Goal: Obtain resource: Download file/media

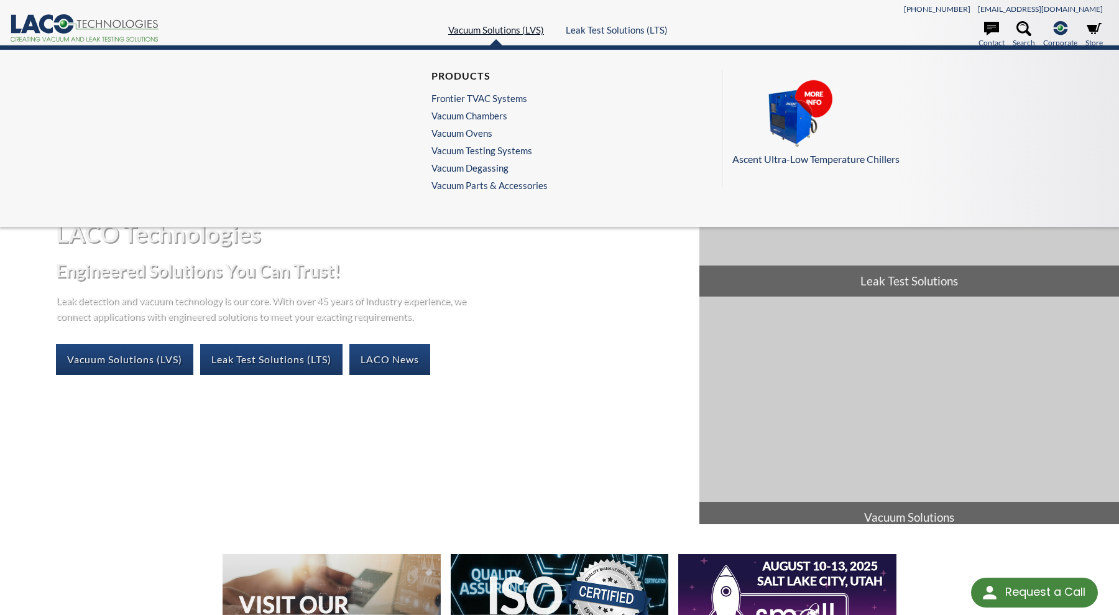
click at [469, 32] on link "Vacuum Solutions (LVS)" at bounding box center [496, 29] width 96 height 11
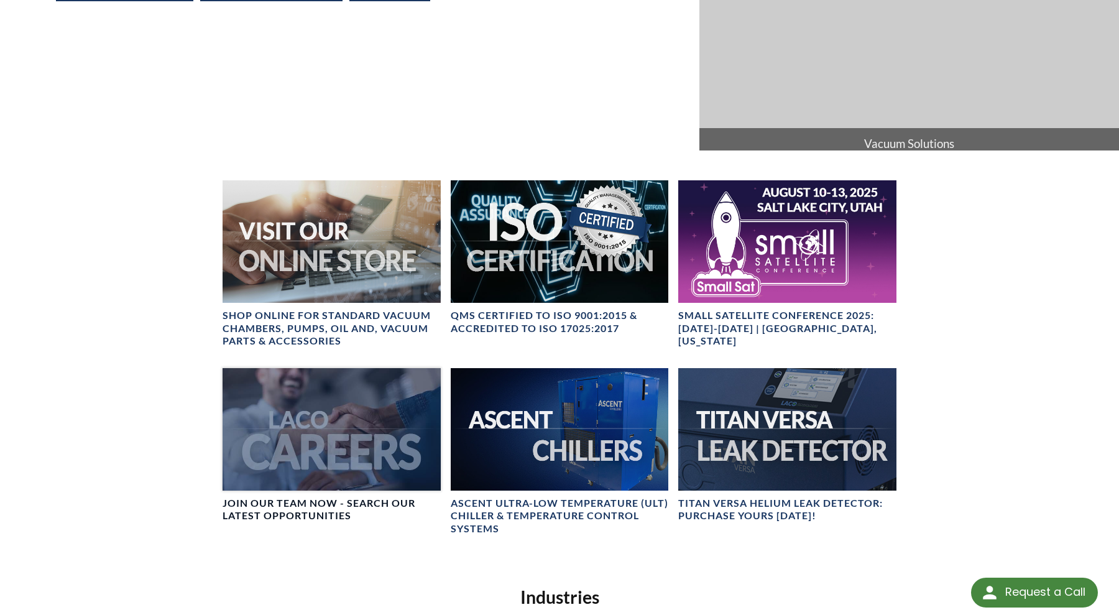
scroll to position [373, 0]
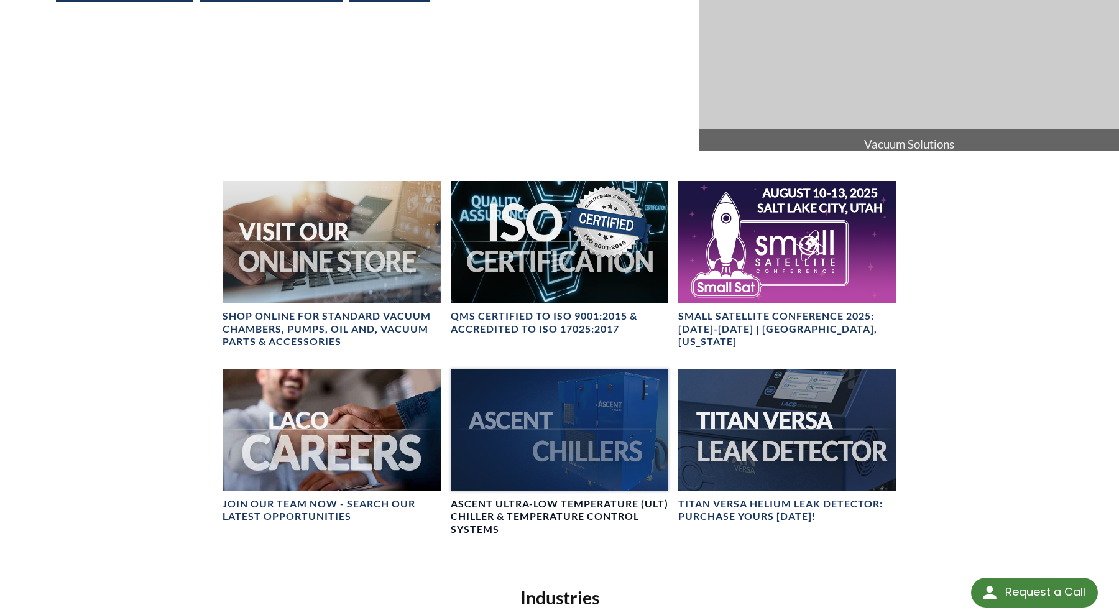
click at [539, 430] on div at bounding box center [560, 430] width 218 height 123
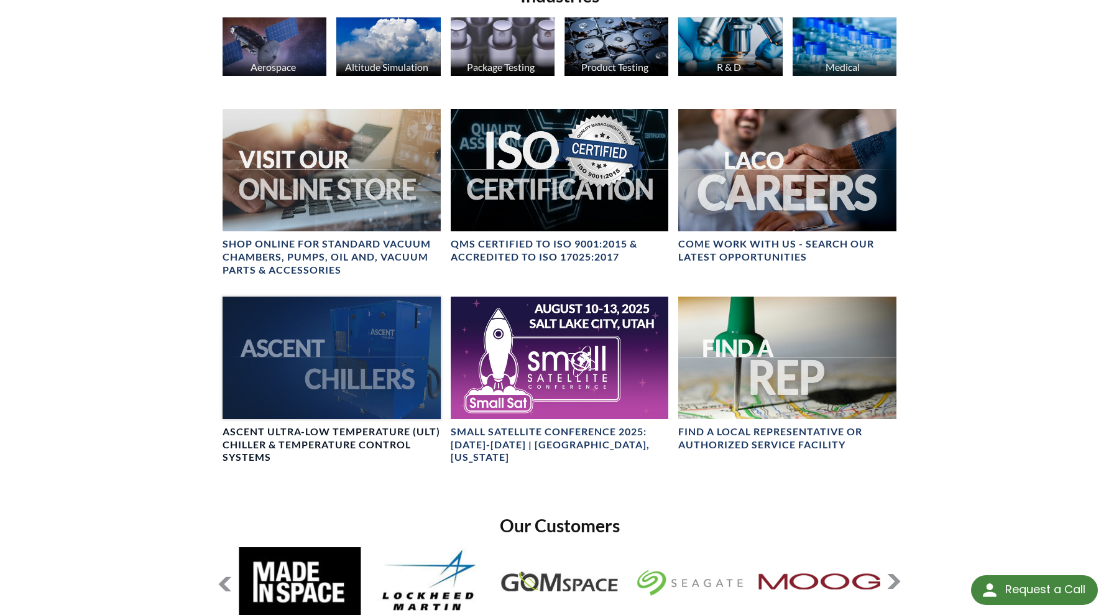
scroll to position [556, 0]
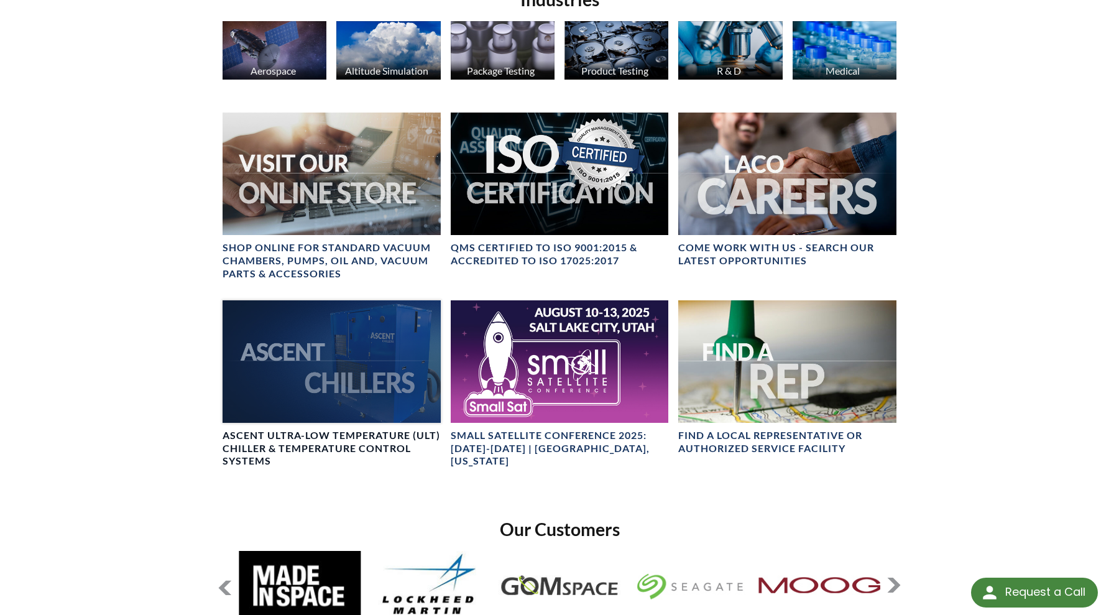
click at [330, 368] on div at bounding box center [332, 361] width 218 height 123
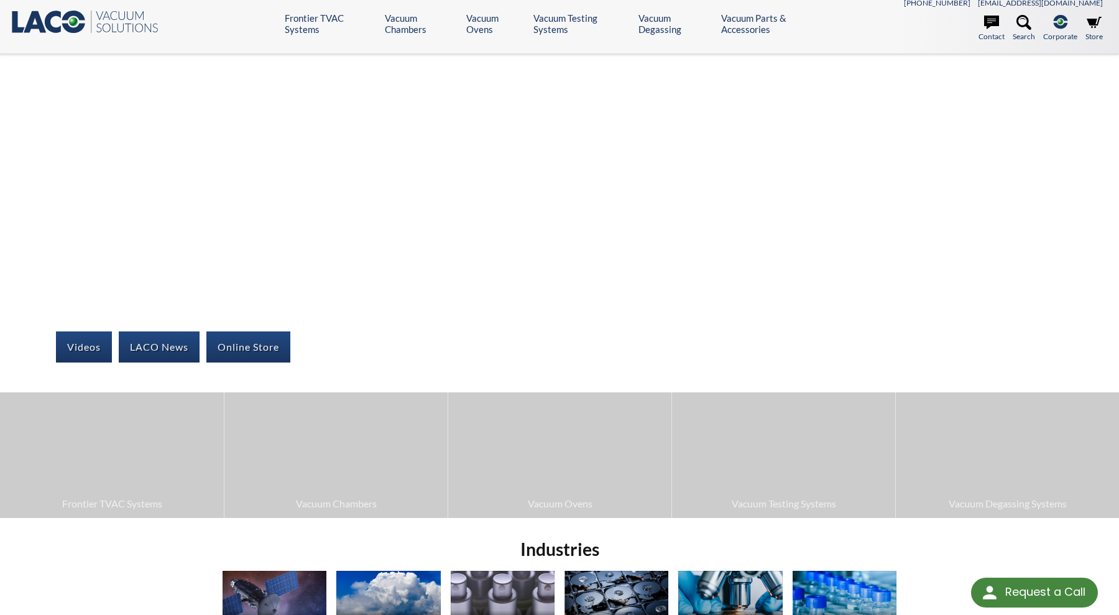
scroll to position [0, 0]
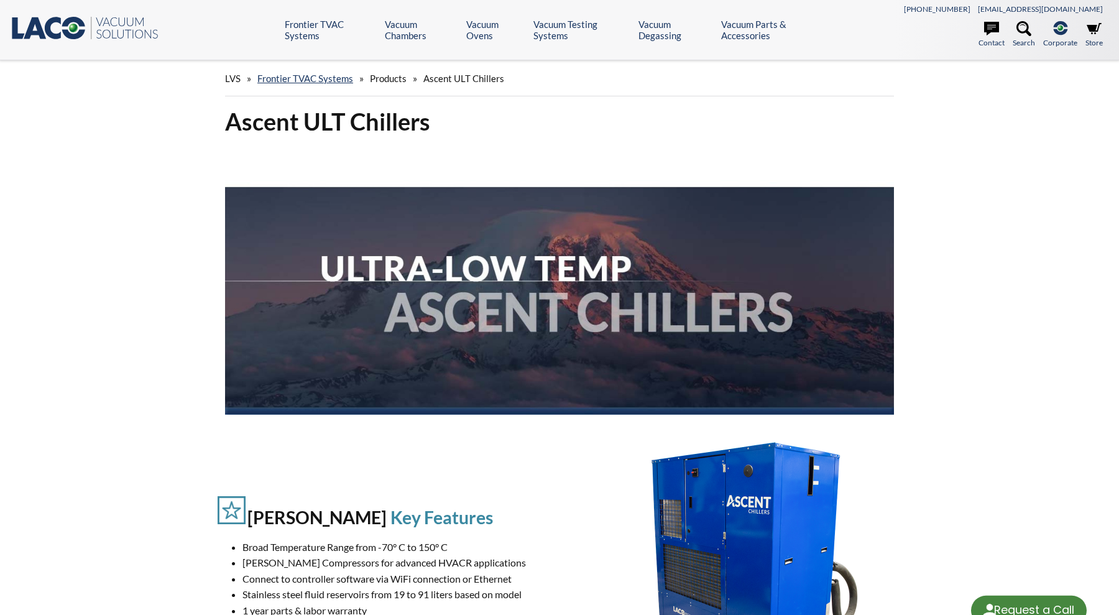
select select "Language Translate Widget"
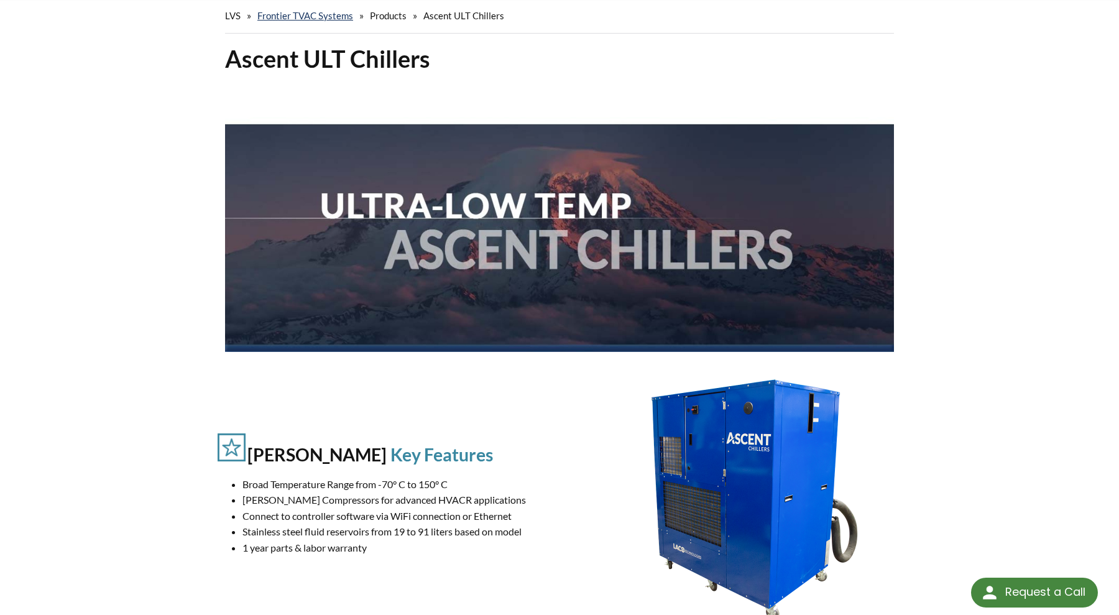
scroll to position [62, 0]
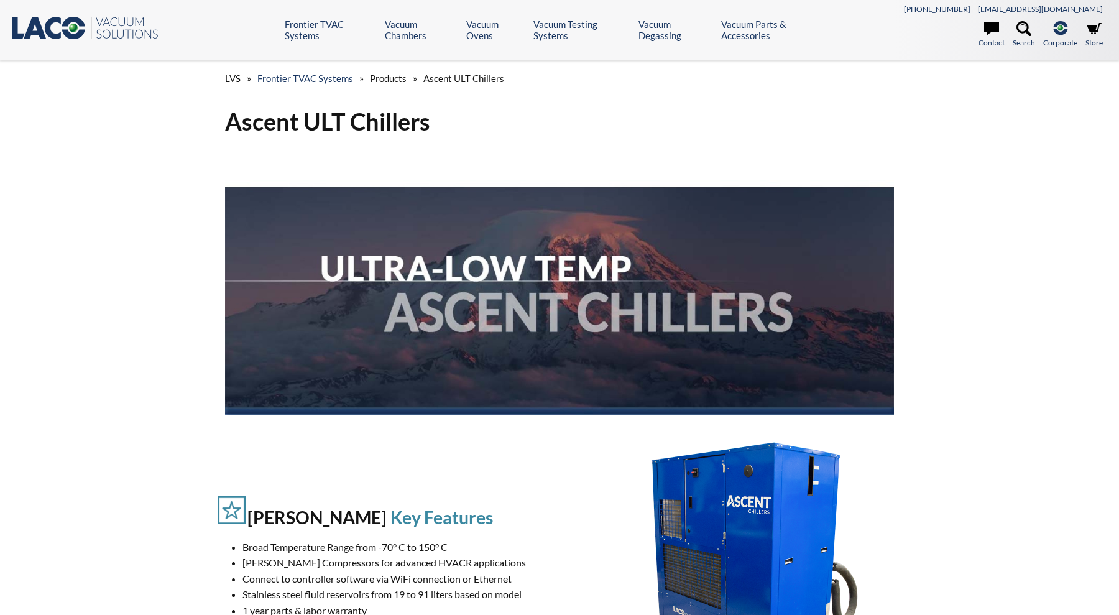
select select "Language Translate Widget"
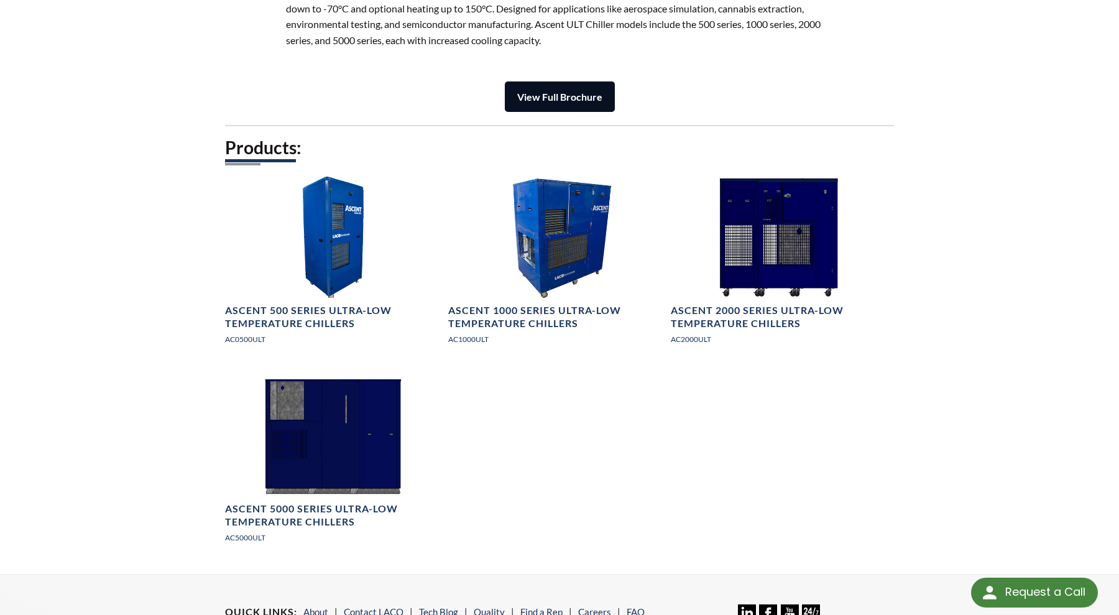
scroll to position [1679, 0]
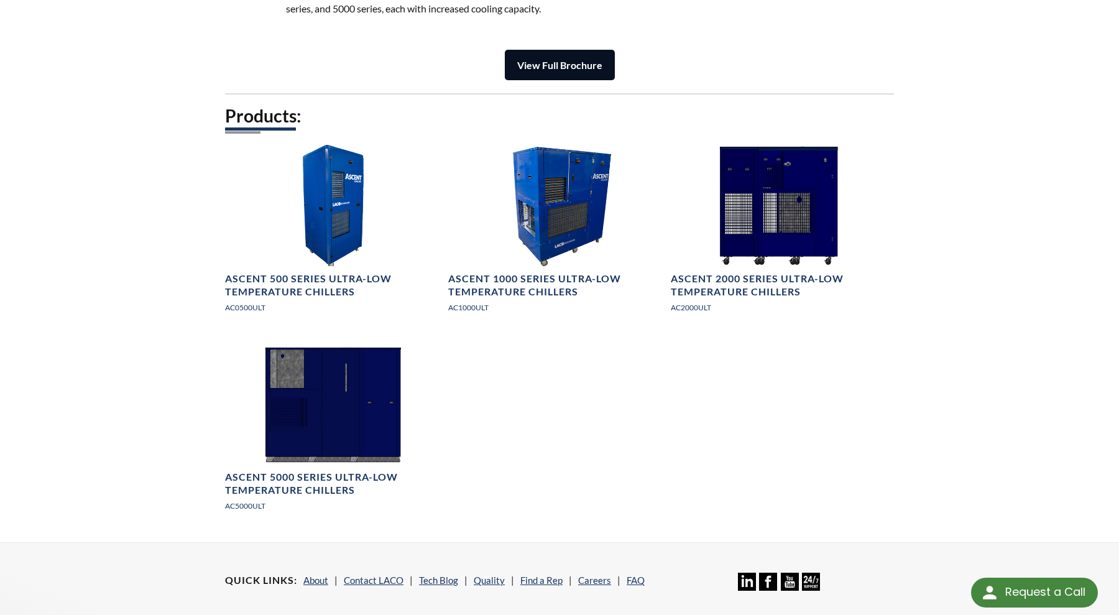
click at [539, 65] on strong "View Full Brochure" at bounding box center [559, 65] width 85 height 12
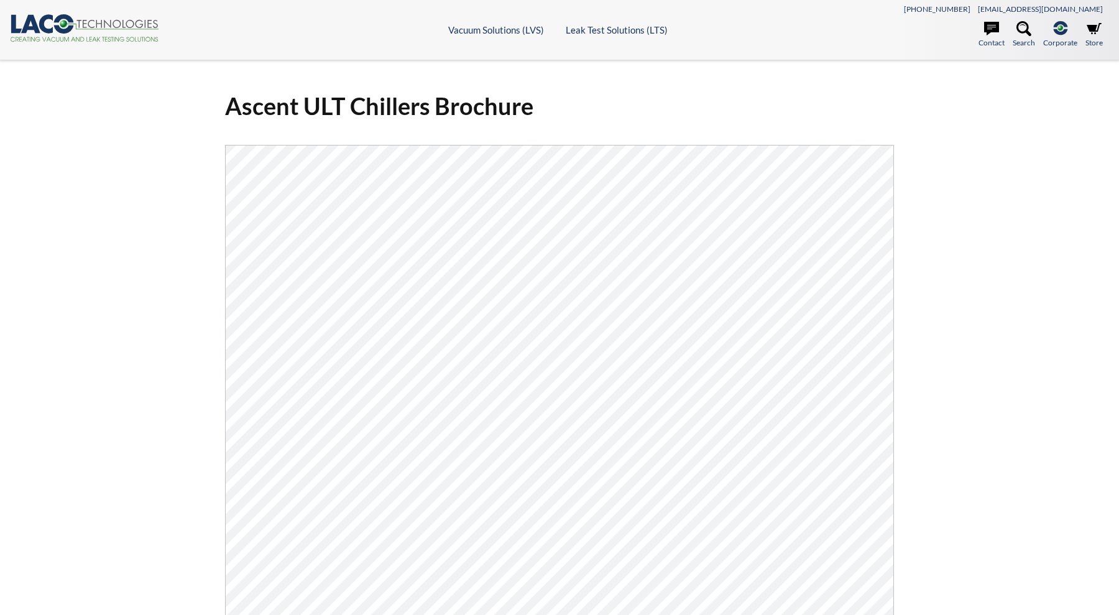
scroll to position [90, 0]
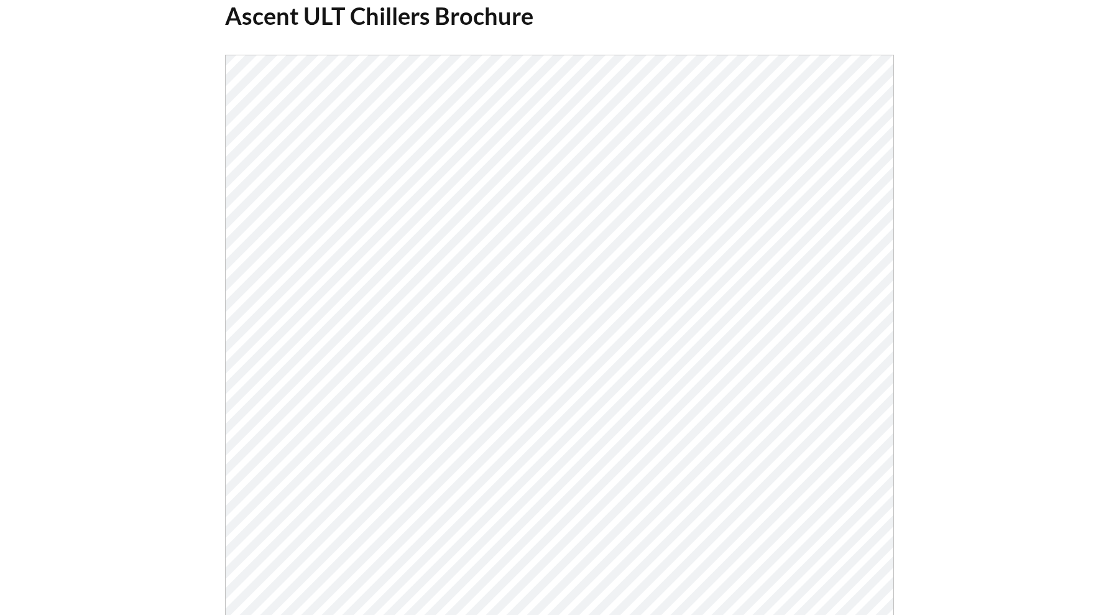
select select "Language Translate Widget"
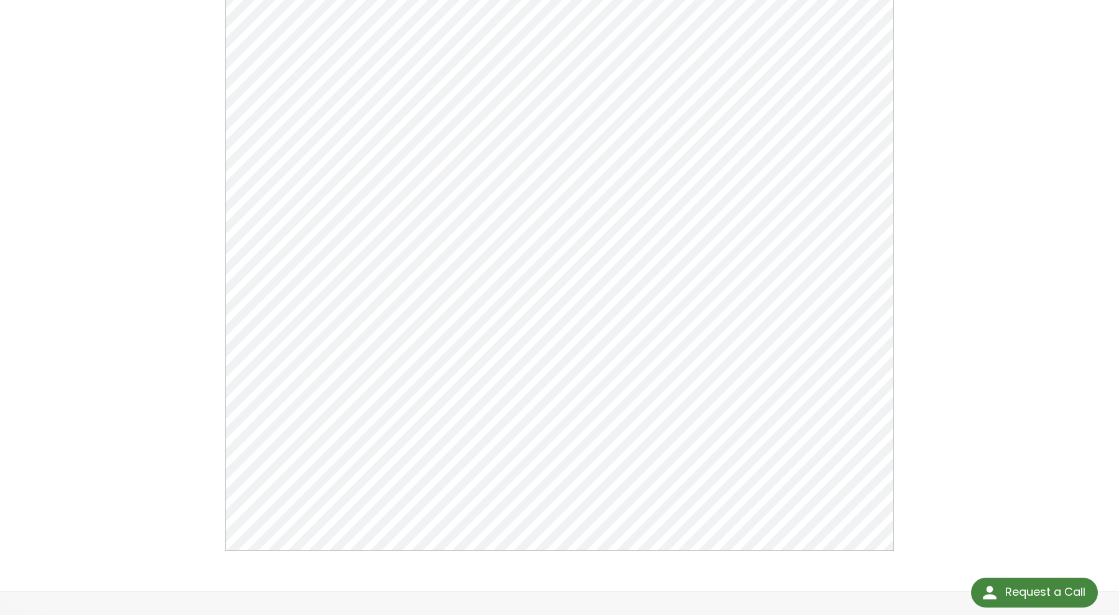
scroll to position [249, 0]
